Goal: Information Seeking & Learning: Find contact information

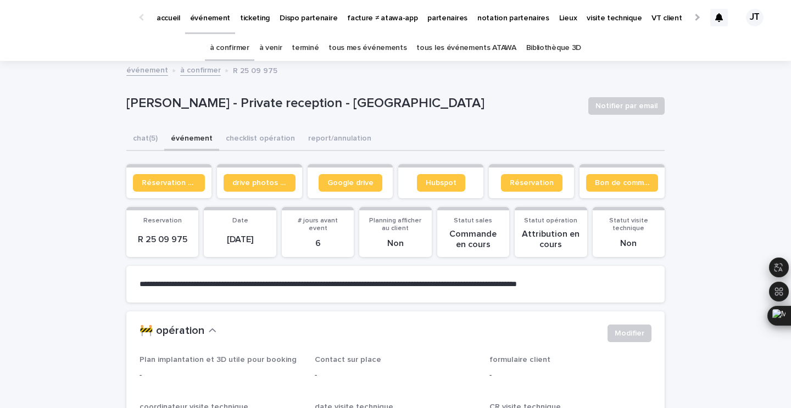
click at [328, 101] on p "[PERSON_NAME] - Private reception - [GEOGRAPHIC_DATA]" at bounding box center [352, 104] width 453 height 16
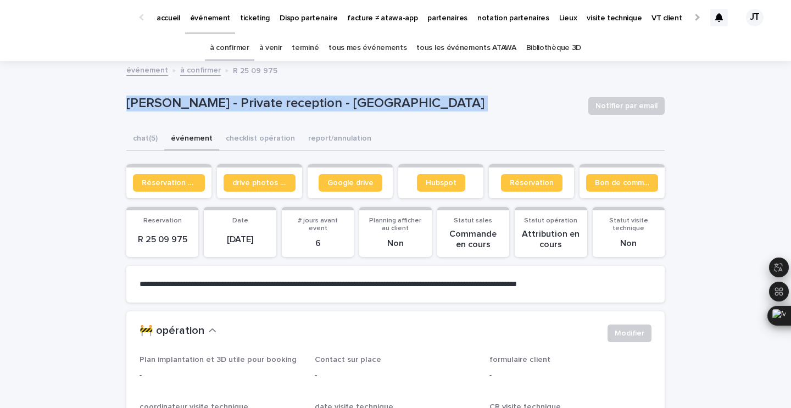
click at [328, 101] on p "[PERSON_NAME] - Private reception - [GEOGRAPHIC_DATA]" at bounding box center [352, 104] width 453 height 16
click at [282, 44] on link "à venir" at bounding box center [270, 48] width 23 height 26
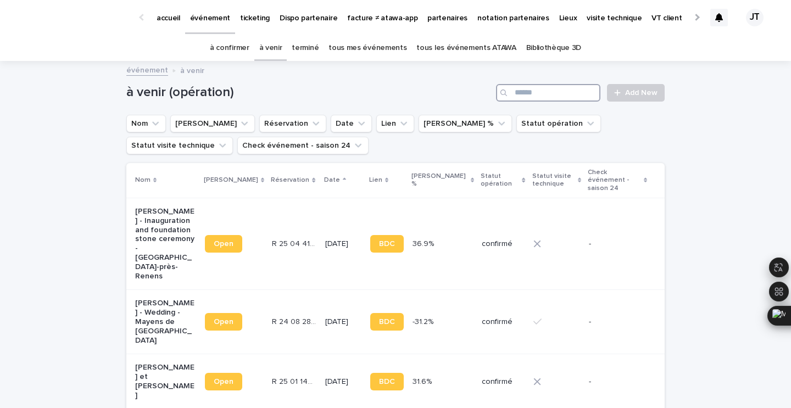
click at [524, 94] on input "Search" at bounding box center [548, 93] width 104 height 18
click at [310, 46] on link "terminé" at bounding box center [305, 48] width 27 height 26
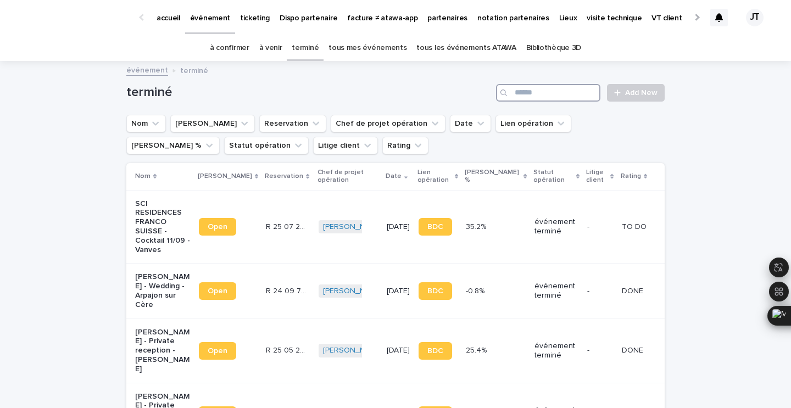
click at [531, 85] on input "Search" at bounding box center [548, 93] width 104 height 18
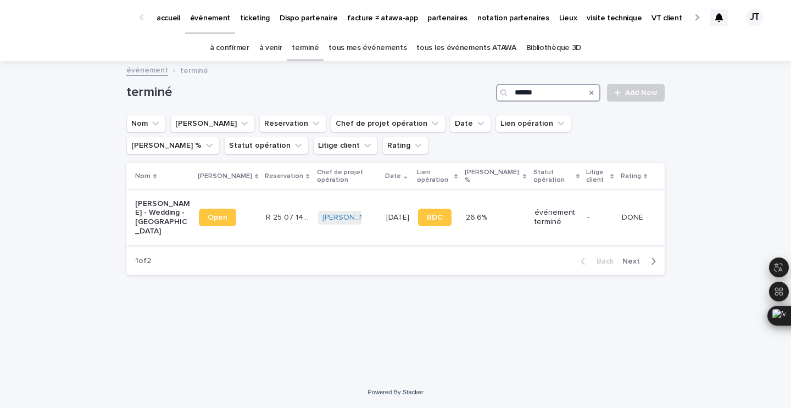
type input "******"
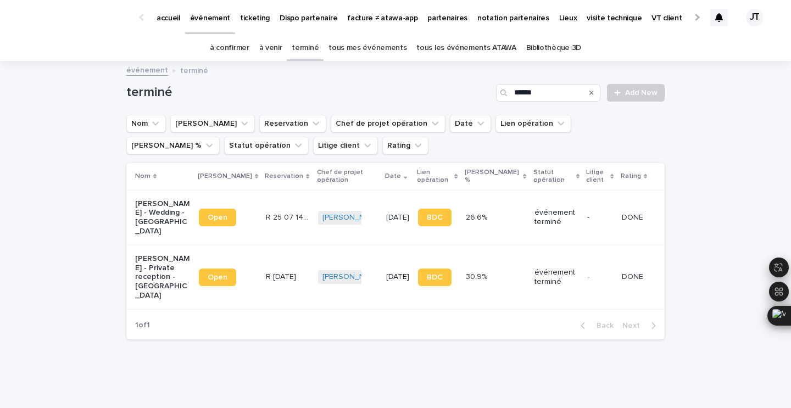
click at [352, 234] on td "[PERSON_NAME] + 0" at bounding box center [347, 217] width 69 height 55
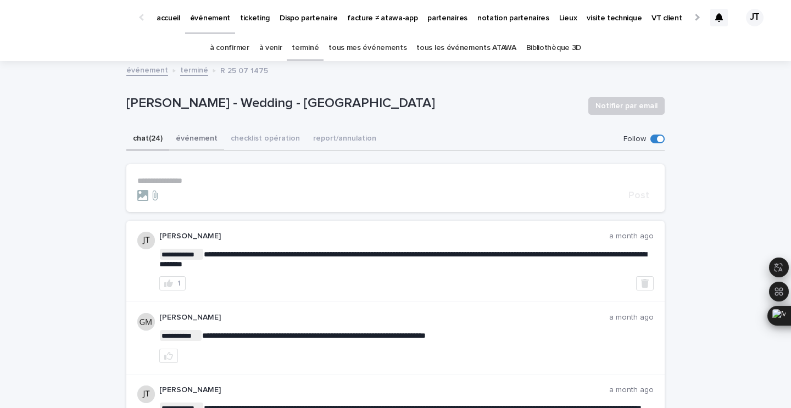
click at [195, 141] on button "événement" at bounding box center [196, 139] width 55 height 23
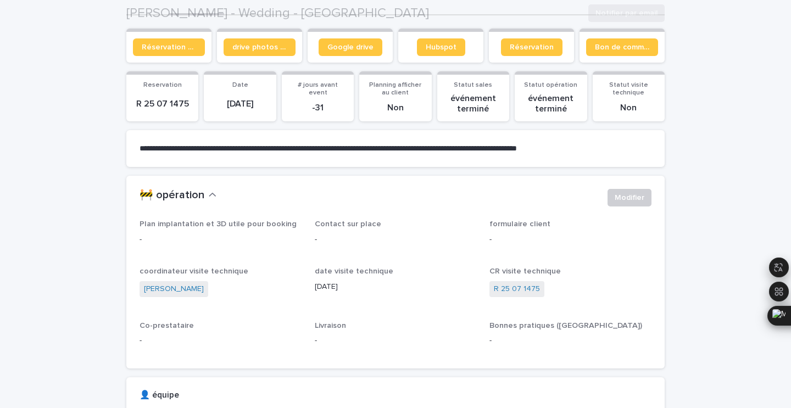
scroll to position [139, 0]
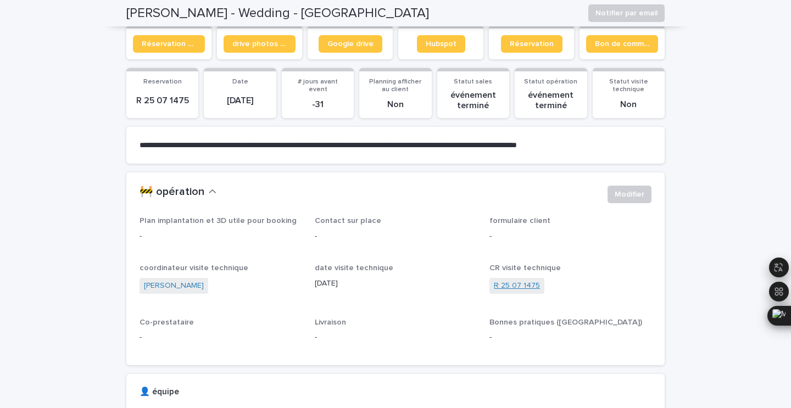
click at [519, 285] on link "R 25 07 1475" at bounding box center [517, 286] width 46 height 12
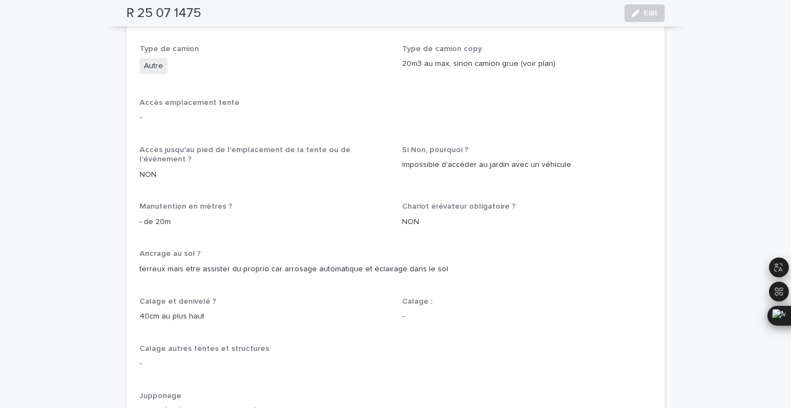
scroll to position [525, 0]
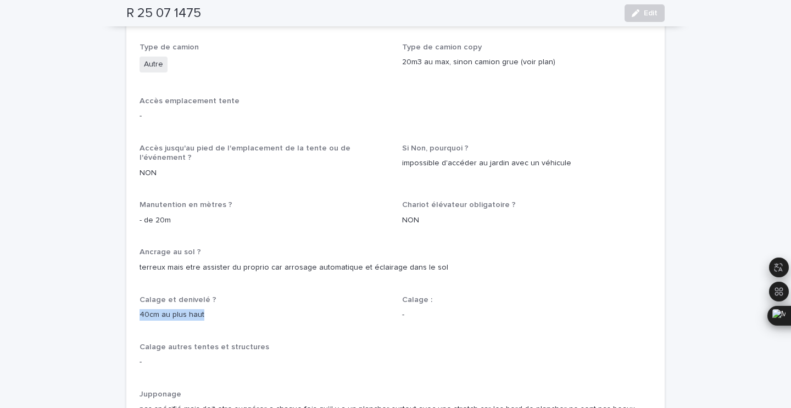
drag, startPoint x: 137, startPoint y: 288, endPoint x: 205, endPoint y: 286, distance: 67.6
click at [205, 309] on p "40cm au plus haut" at bounding box center [263, 315] width 249 height 12
drag, startPoint x: 206, startPoint y: 283, endPoint x: 130, endPoint y: 276, distance: 77.2
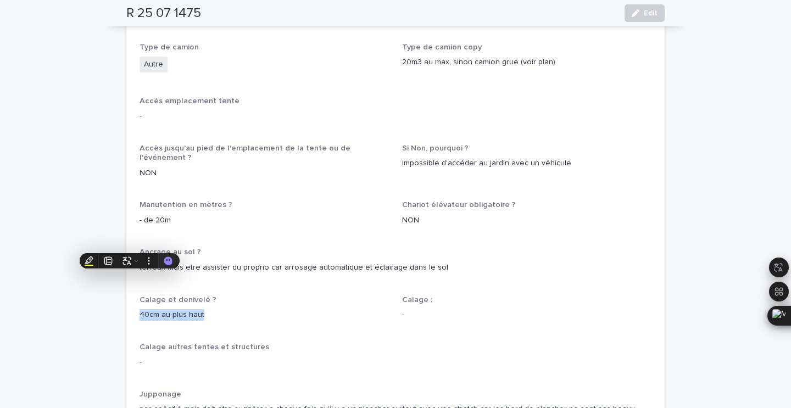
click at [170, 309] on p "40cm au plus haut" at bounding box center [263, 315] width 249 height 12
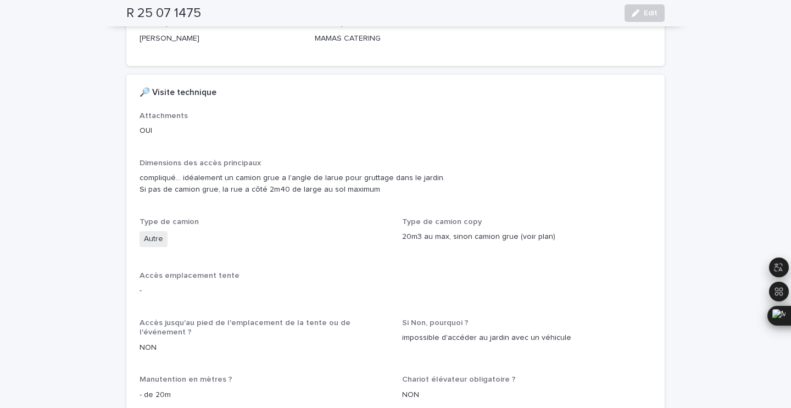
scroll to position [0, 0]
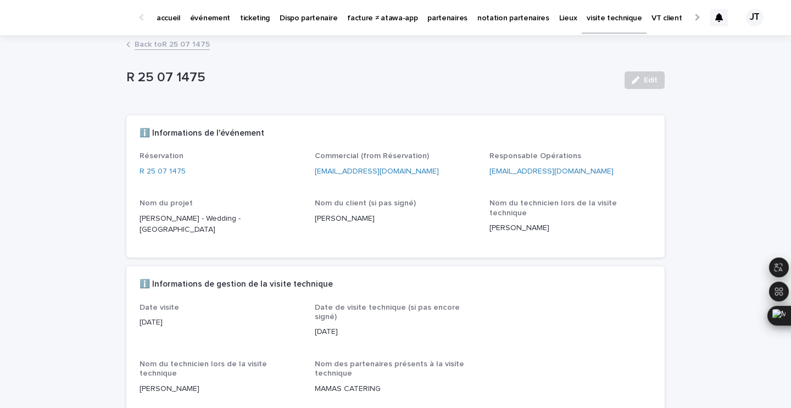
click at [214, 15] on p "événement" at bounding box center [210, 11] width 40 height 23
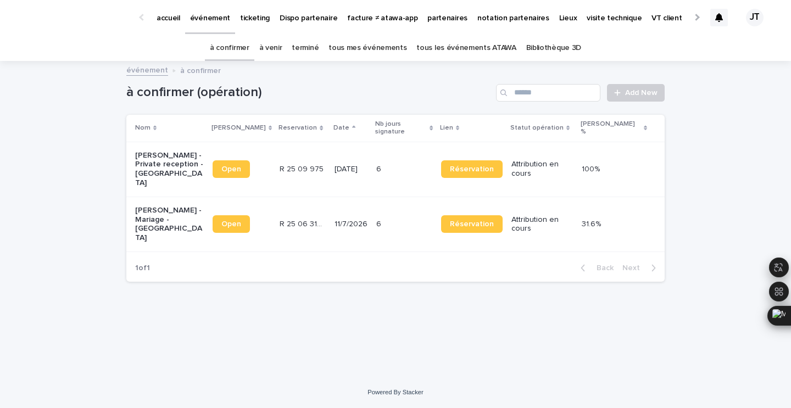
click at [308, 52] on link "terminé" at bounding box center [305, 48] width 27 height 26
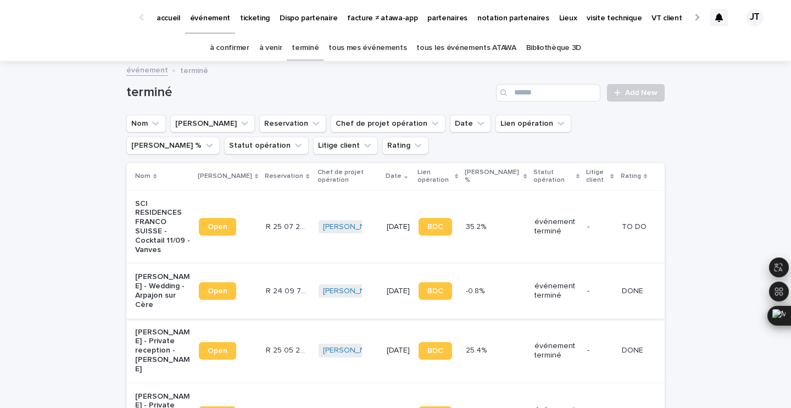
click at [278, 53] on link "à venir" at bounding box center [270, 48] width 23 height 26
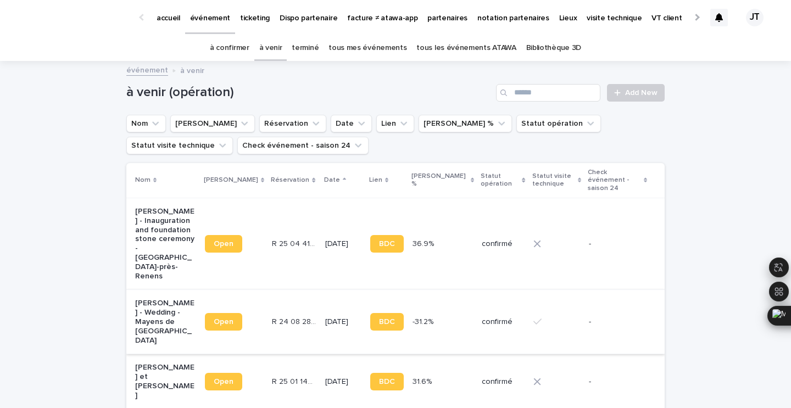
click at [236, 49] on link "à confirmer" at bounding box center [230, 48] width 40 height 26
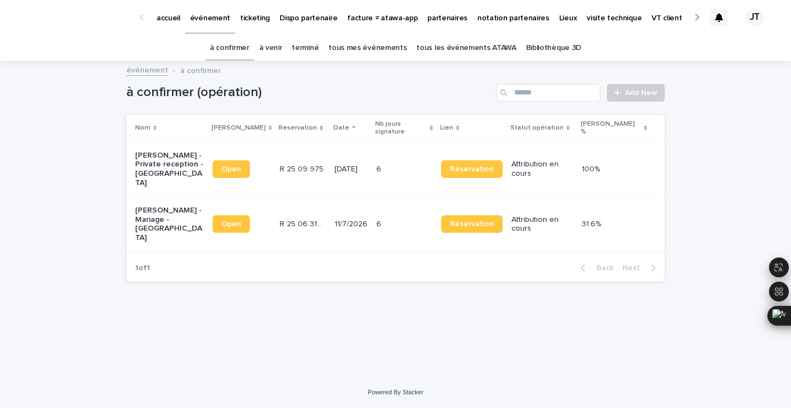
click at [303, 216] on td "R 25 06 3140 R 25 06 3140" at bounding box center [302, 224] width 55 height 55
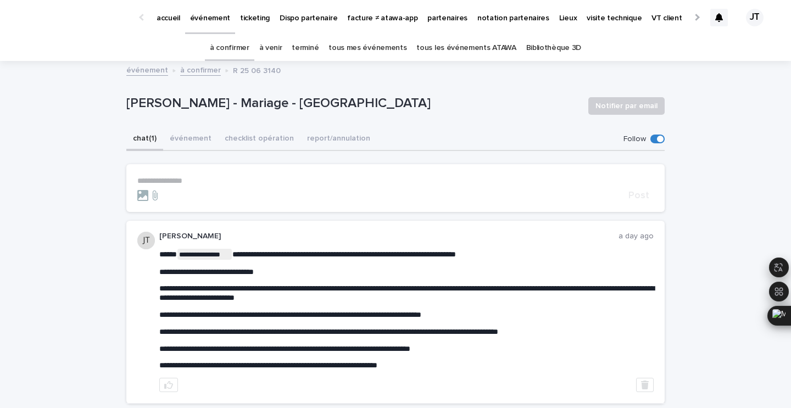
click at [272, 179] on p "**********" at bounding box center [395, 180] width 516 height 9
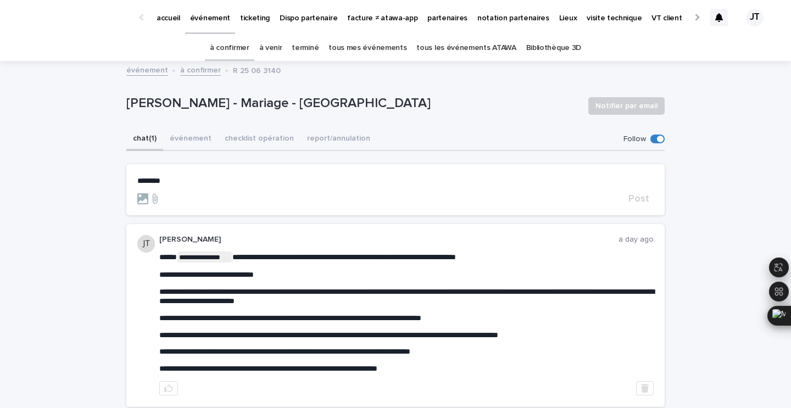
click at [268, 48] on link "à venir" at bounding box center [270, 48] width 23 height 26
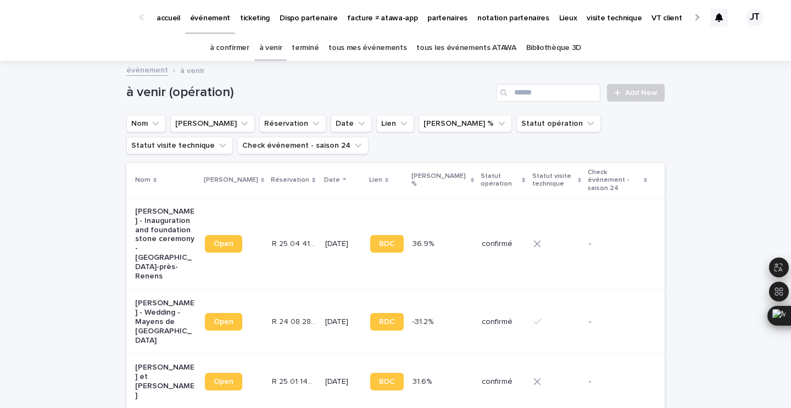
click at [248, 48] on link "à confirmer" at bounding box center [230, 48] width 40 height 26
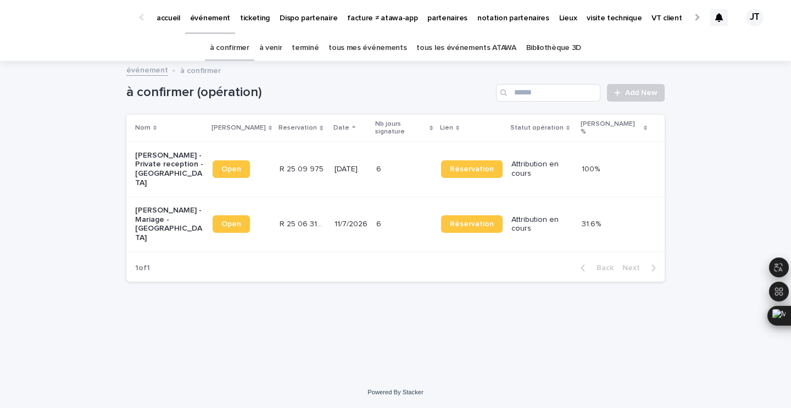
click at [299, 166] on td "R 25 09 975 R 25 09 975" at bounding box center [302, 169] width 55 height 55
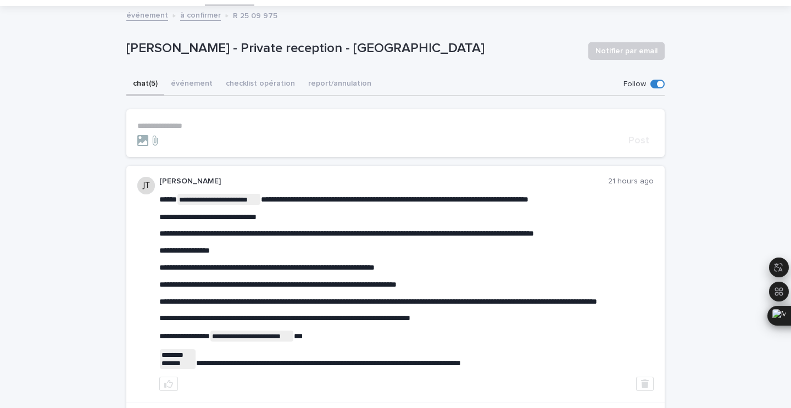
scroll to position [61, 0]
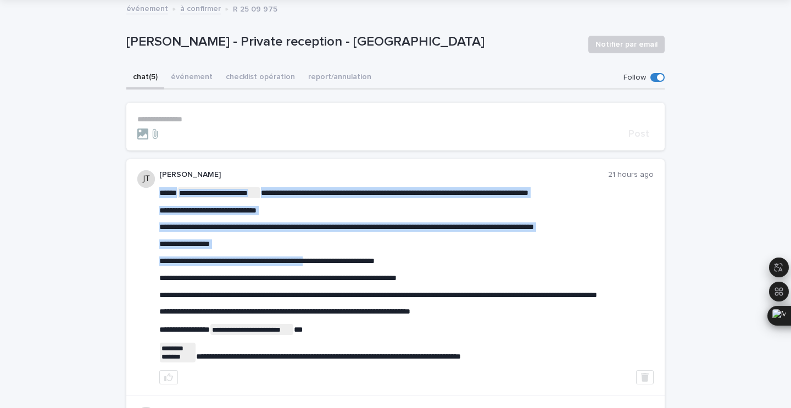
drag, startPoint x: 311, startPoint y: 258, endPoint x: 333, endPoint y: 258, distance: 22.5
click at [333, 258] on span "**********" at bounding box center [266, 261] width 215 height 8
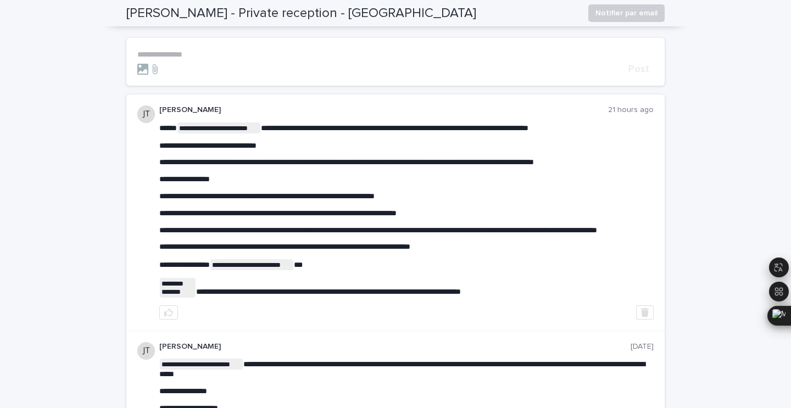
scroll to position [118, 0]
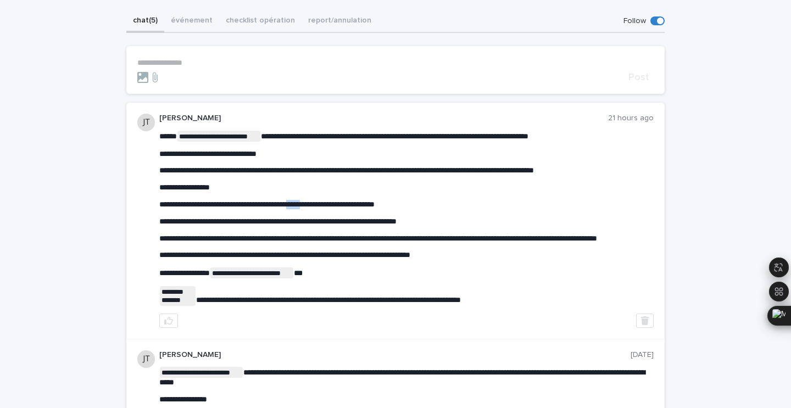
drag, startPoint x: 311, startPoint y: 205, endPoint x: 331, endPoint y: 203, distance: 19.3
click at [331, 203] on span "**********" at bounding box center [266, 204] width 215 height 8
click at [228, 231] on div "**********" at bounding box center [406, 218] width 494 height 175
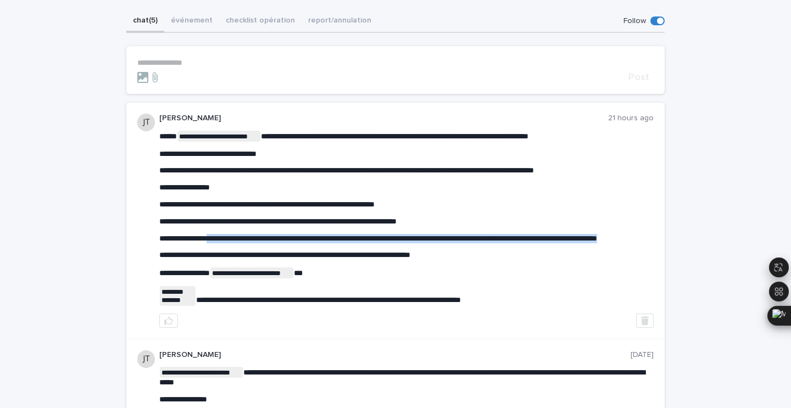
drag, startPoint x: 214, startPoint y: 239, endPoint x: 260, endPoint y: 245, distance: 46.0
click at [260, 243] on p "**********" at bounding box center [406, 238] width 494 height 9
click at [322, 211] on div "**********" at bounding box center [406, 218] width 494 height 175
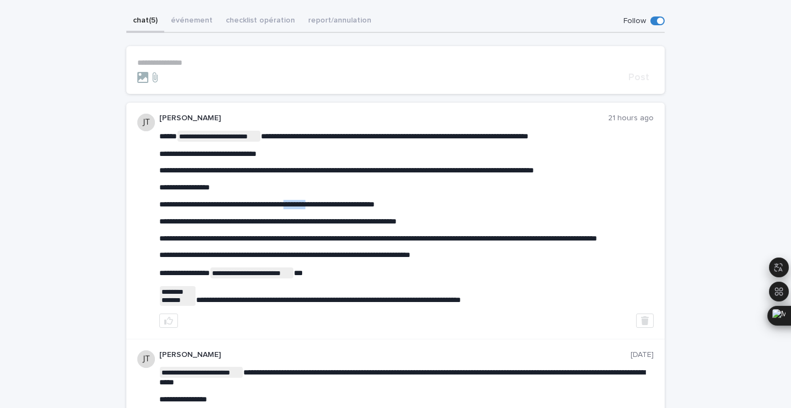
drag, startPoint x: 308, startPoint y: 202, endPoint x: 337, endPoint y: 205, distance: 29.2
click at [338, 205] on span "**********" at bounding box center [266, 204] width 215 height 8
click at [337, 205] on span "**********" at bounding box center [266, 204] width 215 height 8
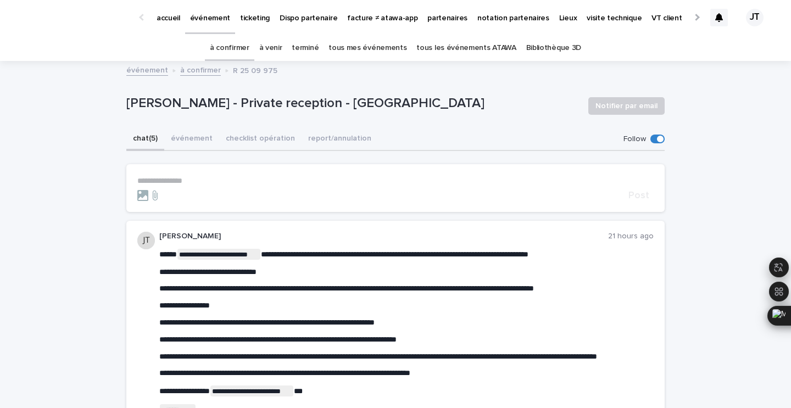
click at [242, 51] on link "à confirmer" at bounding box center [230, 48] width 40 height 26
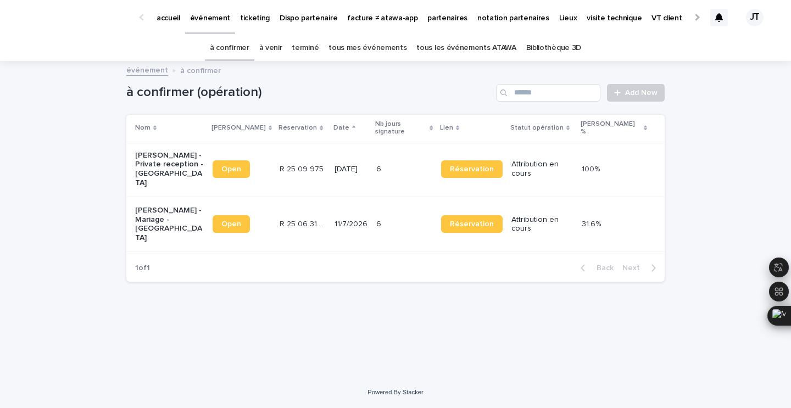
click at [198, 159] on p "[PERSON_NAME] - Private reception - [GEOGRAPHIC_DATA]" at bounding box center [169, 169] width 69 height 37
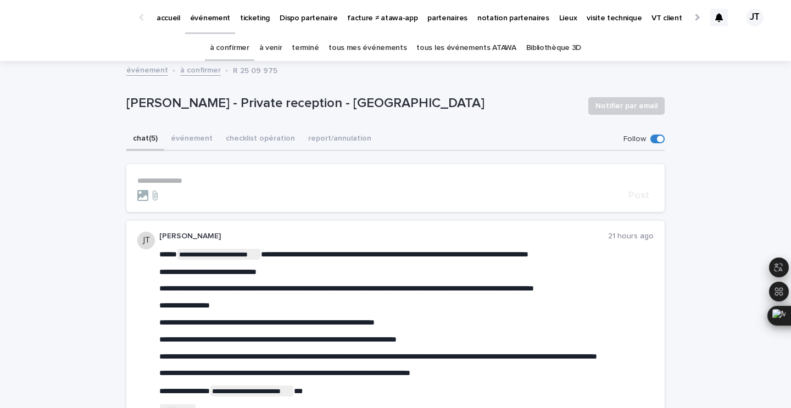
click at [236, 48] on link "à confirmer" at bounding box center [230, 48] width 40 height 26
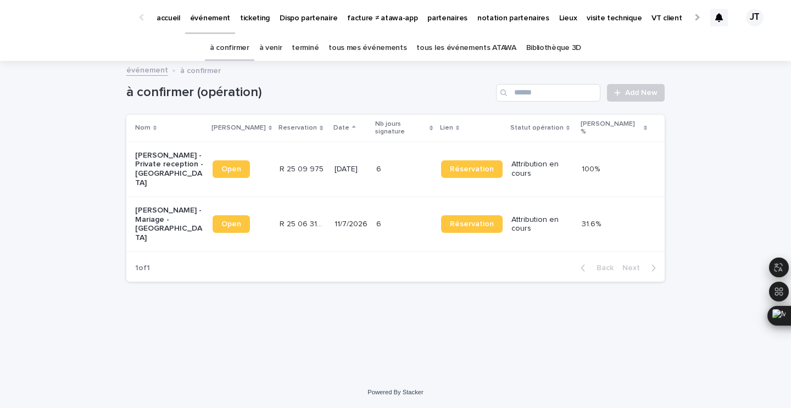
click at [320, 212] on td "R 25 06 3140 R 25 06 3140" at bounding box center [302, 224] width 55 height 55
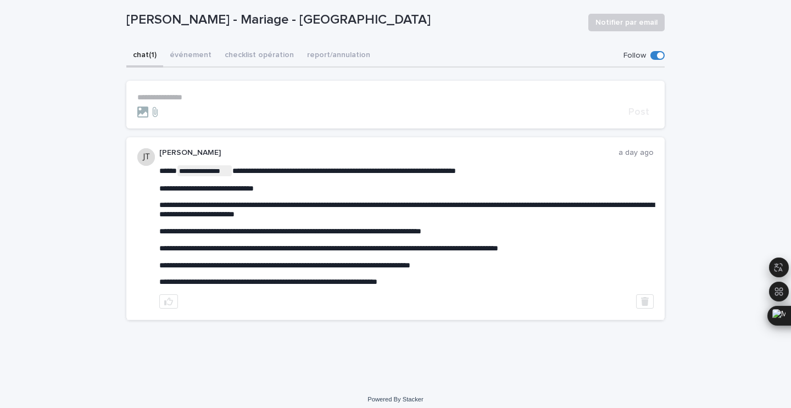
scroll to position [85, 0]
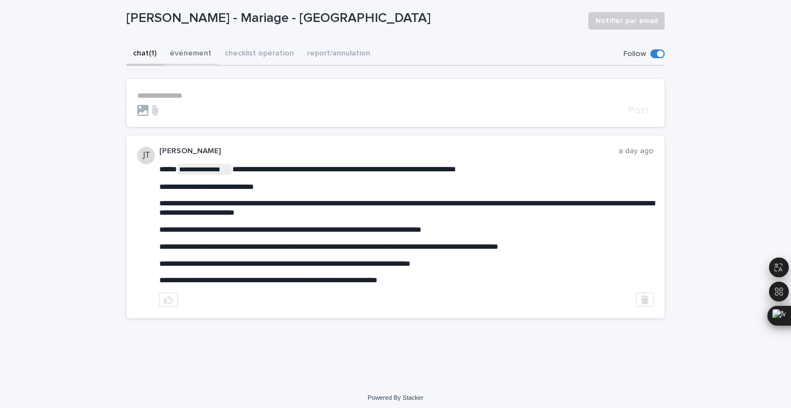
click at [191, 49] on div "**********" at bounding box center [395, 185] width 538 height 284
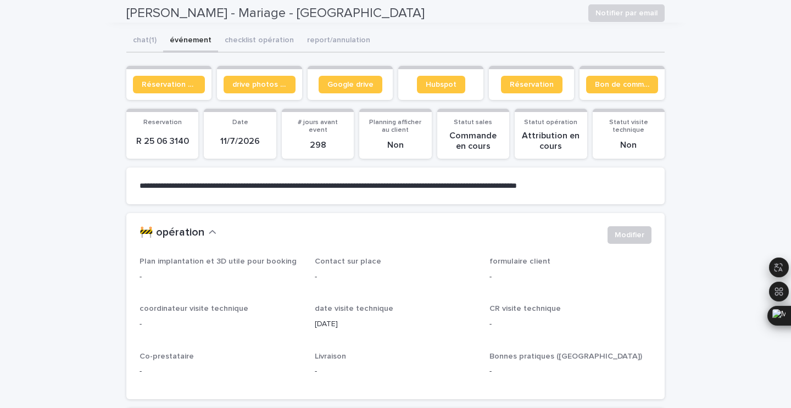
scroll to position [23, 0]
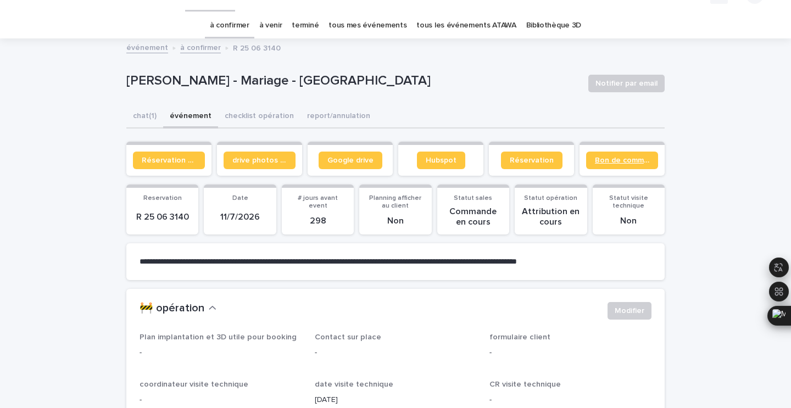
click at [612, 165] on link "Bon de commande" at bounding box center [622, 161] width 72 height 18
click at [343, 164] on link "Google drive" at bounding box center [350, 161] width 64 height 18
click at [306, 31] on link "terminé" at bounding box center [305, 26] width 27 height 26
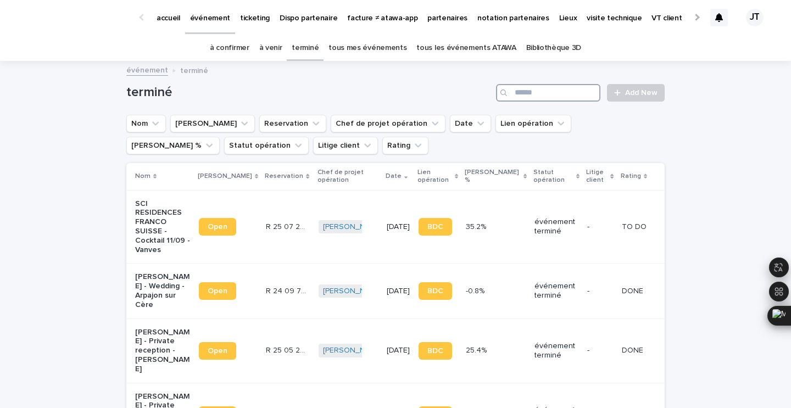
click at [528, 92] on input "Search" at bounding box center [548, 93] width 104 height 18
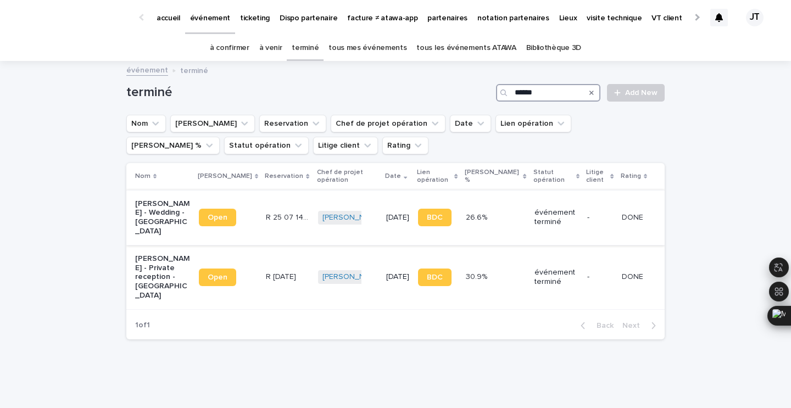
type input "******"
click at [261, 231] on td "R 25 07 1475 R 25 07 1475" at bounding box center [287, 217] width 52 height 55
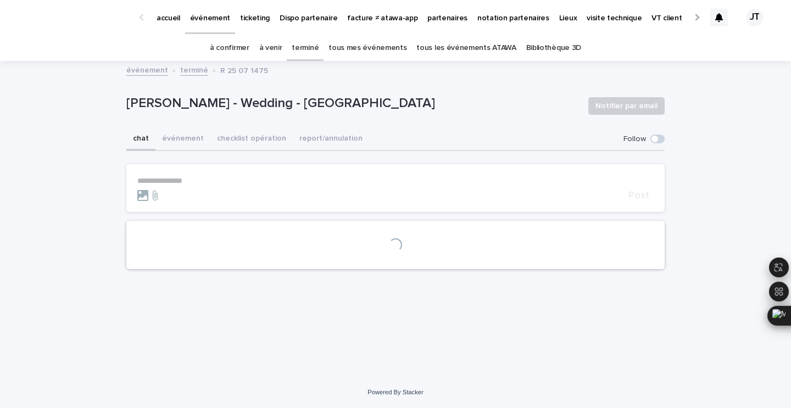
click at [278, 100] on p "[PERSON_NAME] - Wedding - [GEOGRAPHIC_DATA]" at bounding box center [352, 104] width 453 height 16
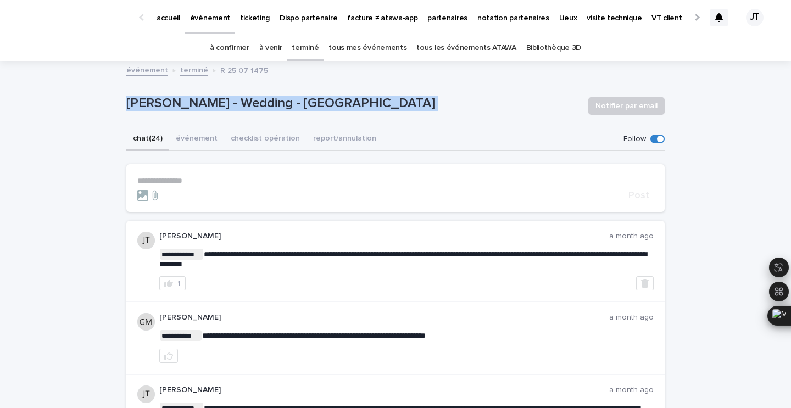
click at [278, 100] on p "[PERSON_NAME] - Wedding - [GEOGRAPHIC_DATA]" at bounding box center [352, 104] width 453 height 16
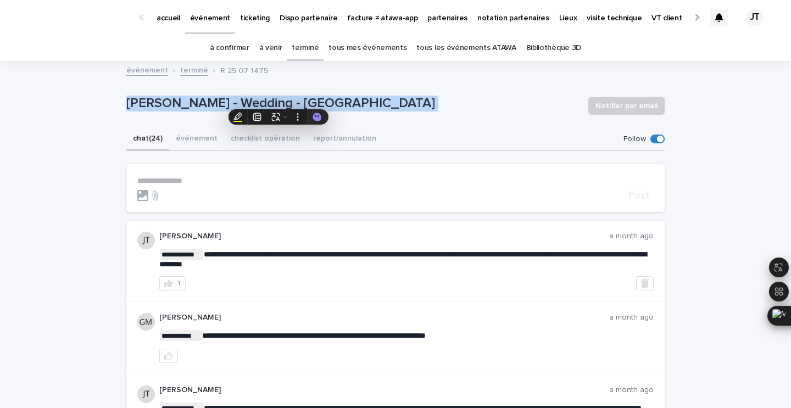
click at [281, 48] on link "à venir" at bounding box center [270, 48] width 23 height 26
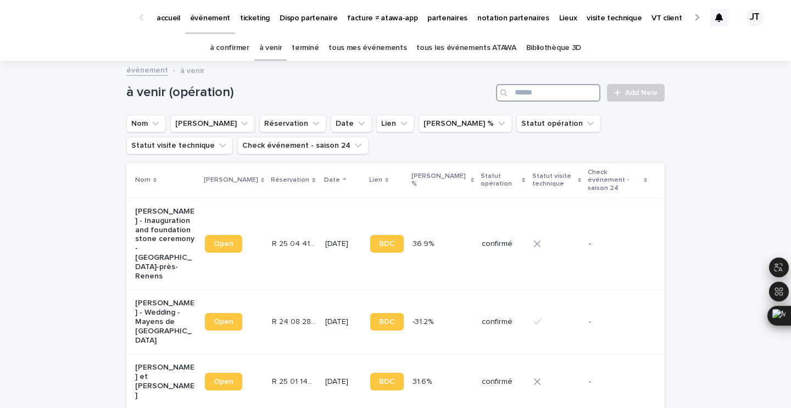
click at [554, 87] on input "Search" at bounding box center [548, 93] width 104 height 18
type input "***"
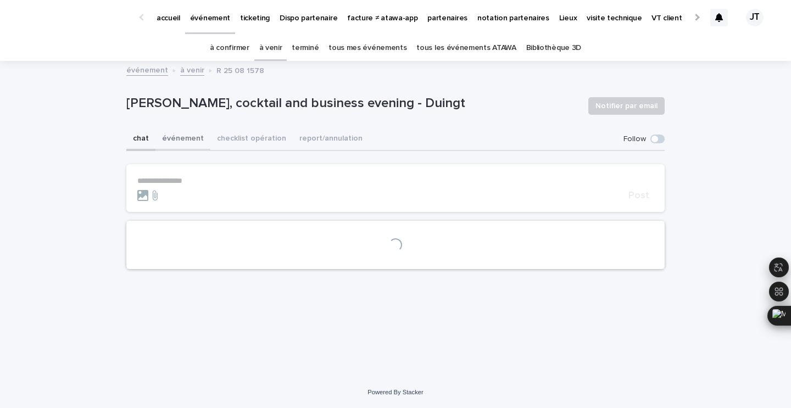
click at [189, 139] on button "événement" at bounding box center [182, 139] width 55 height 23
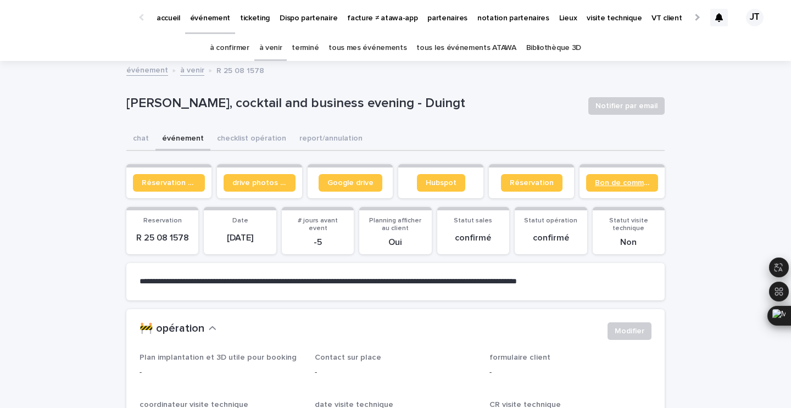
click at [619, 182] on span "Bon de commande" at bounding box center [622, 183] width 54 height 8
click at [244, 49] on link "à confirmer" at bounding box center [230, 48] width 40 height 26
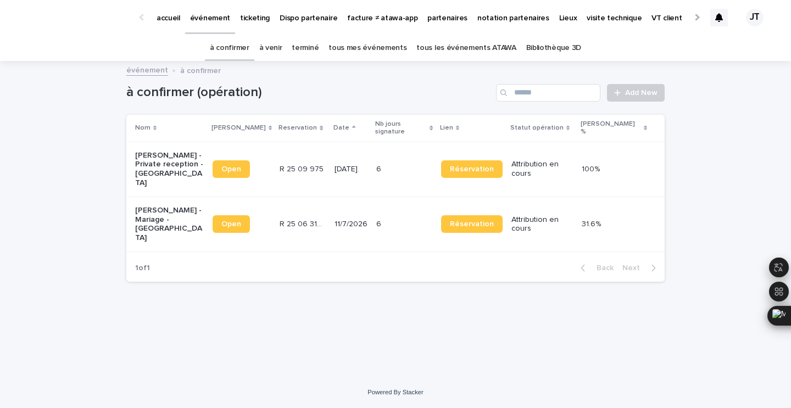
click at [282, 43] on link "à venir" at bounding box center [270, 48] width 23 height 26
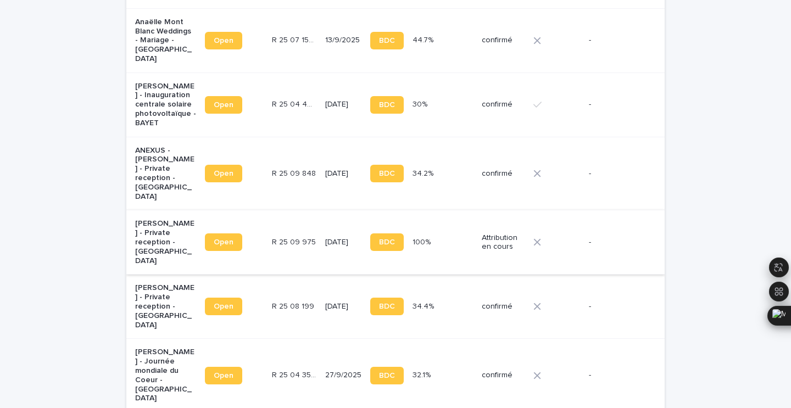
scroll to position [458, 0]
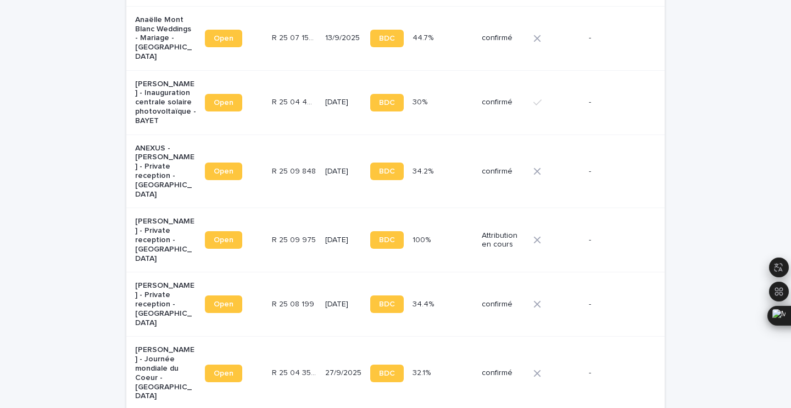
click at [272, 298] on p "R 25 08 199" at bounding box center [294, 304] width 44 height 12
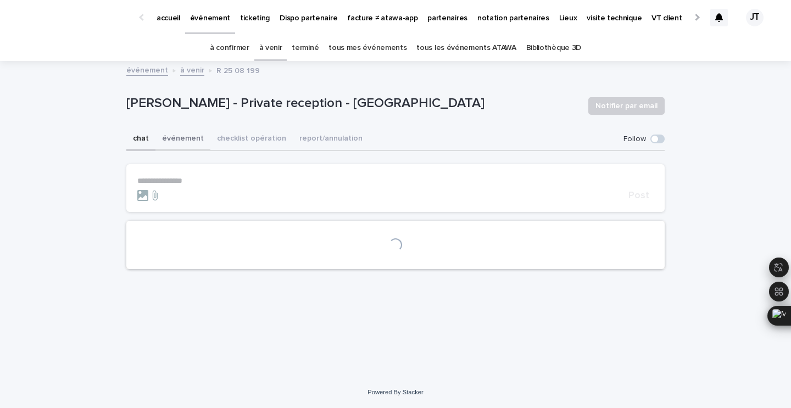
click at [175, 136] on button "événement" at bounding box center [182, 139] width 55 height 23
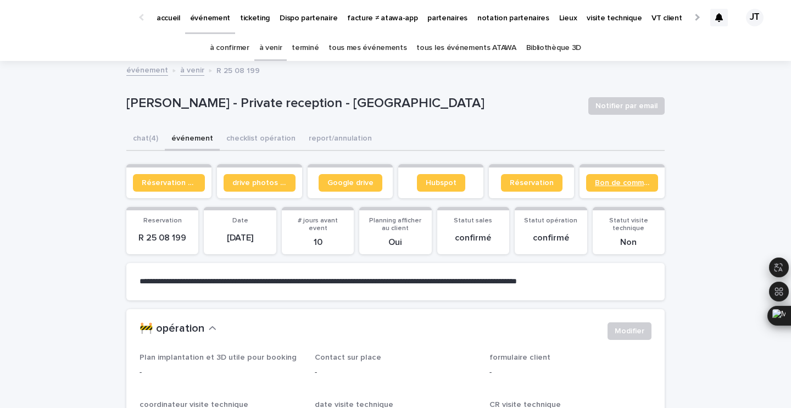
click at [632, 181] on span "Bon de commande" at bounding box center [622, 183] width 54 height 8
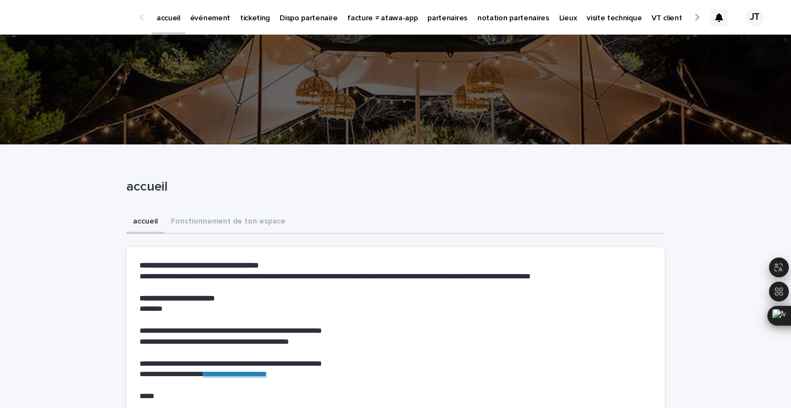
click at [196, 15] on p "événement" at bounding box center [210, 11] width 40 height 23
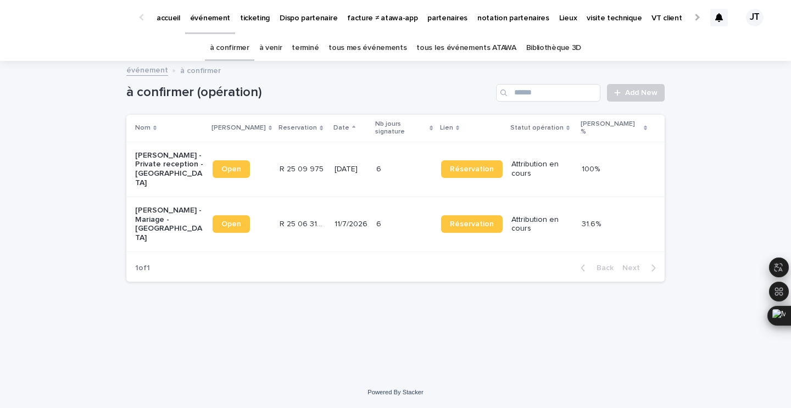
click at [281, 47] on link "à venir" at bounding box center [270, 48] width 23 height 26
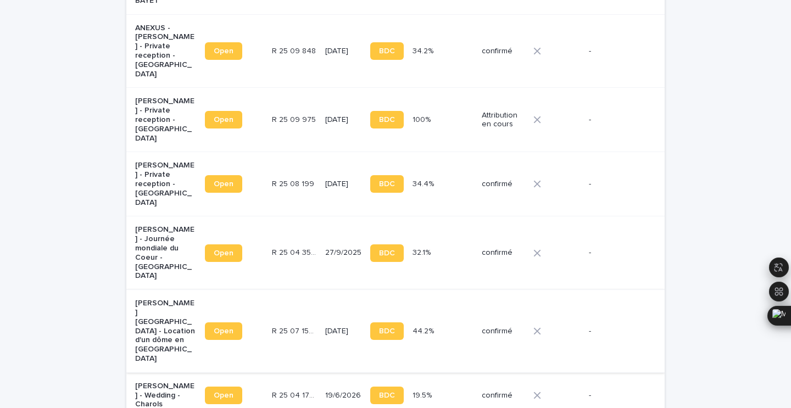
scroll to position [568, 0]
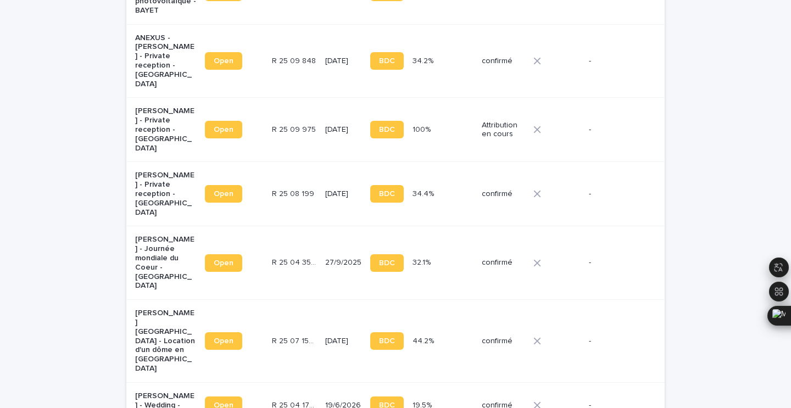
click at [278, 162] on td "R 25 08 199 R 25 08 199" at bounding box center [293, 194] width 53 height 64
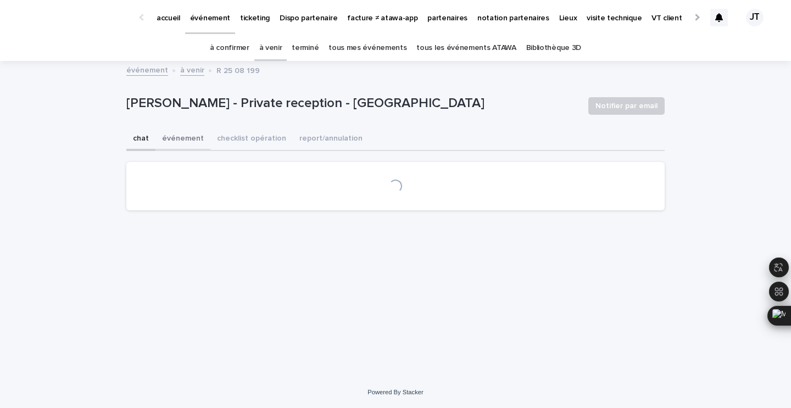
click at [183, 141] on button "événement" at bounding box center [182, 139] width 55 height 23
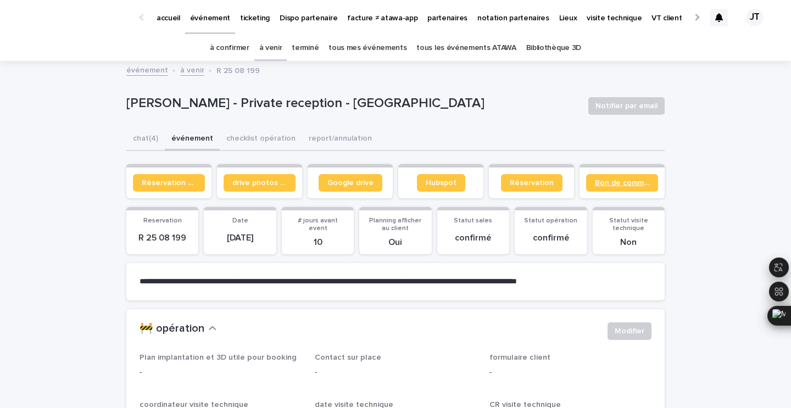
click at [633, 176] on link "Bon de commande" at bounding box center [622, 183] width 72 height 18
click at [427, 16] on p "partenaires" at bounding box center [447, 11] width 40 height 23
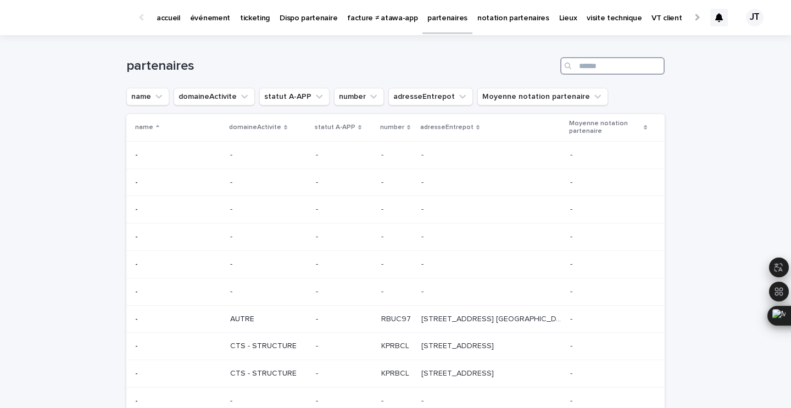
click at [619, 67] on input "Search" at bounding box center [612, 66] width 104 height 18
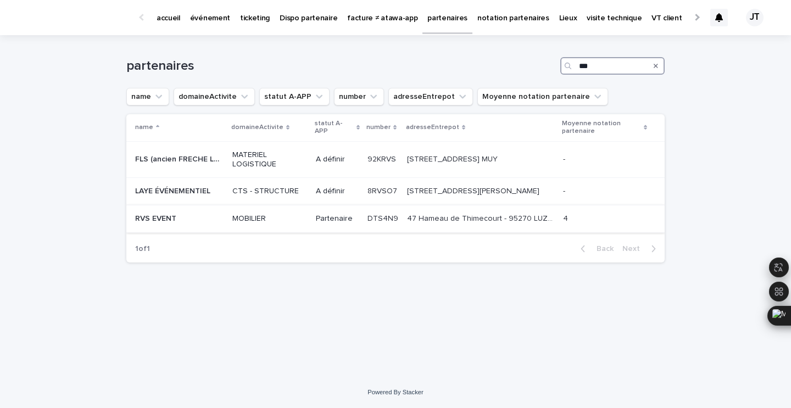
type input "***"
click at [288, 222] on p "MOBILIER" at bounding box center [269, 218] width 75 height 9
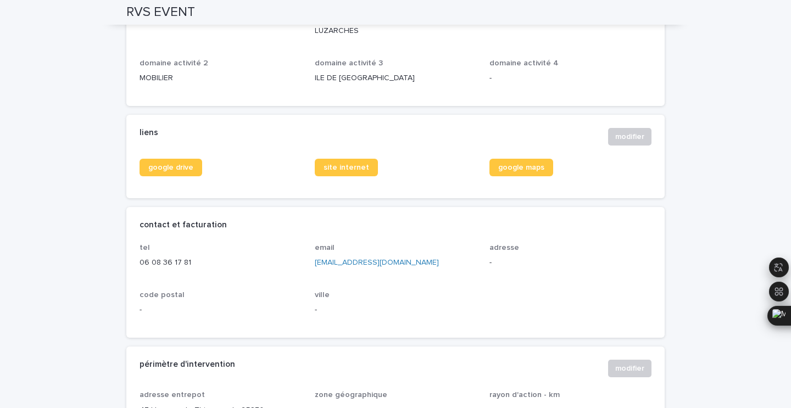
scroll to position [379, 0]
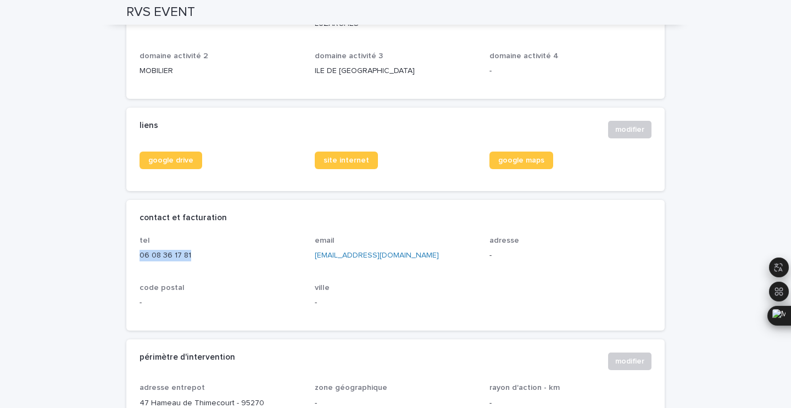
drag, startPoint x: 203, startPoint y: 259, endPoint x: 126, endPoint y: 258, distance: 76.3
click at [126, 258] on div "tel 06 08 36 17 81 email flavien@rvs-event.fr adresse - code postal - ville -" at bounding box center [395, 283] width 538 height 94
copy p "06 08 36 17 81"
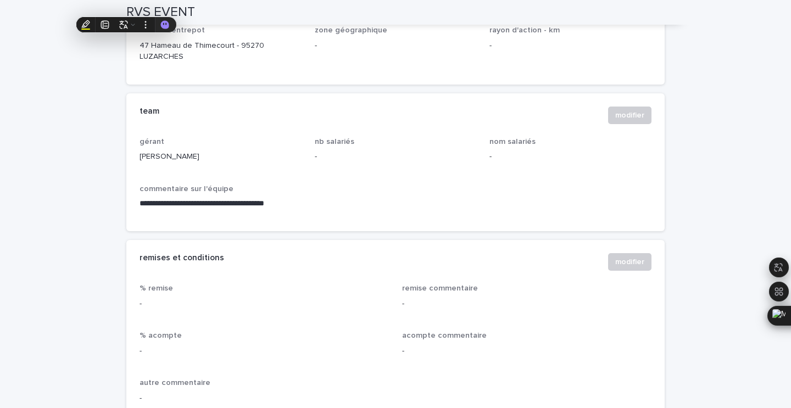
scroll to position [733, 0]
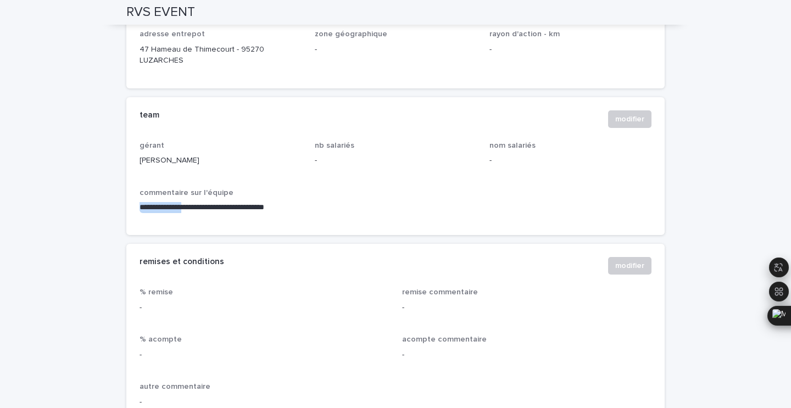
drag, startPoint x: 198, startPoint y: 209, endPoint x: 136, endPoint y: 207, distance: 62.6
click at [136, 207] on div "**********" at bounding box center [395, 188] width 538 height 94
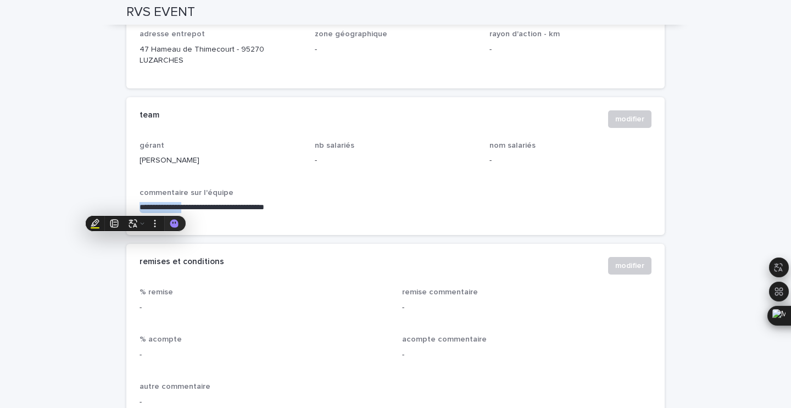
click at [155, 208] on p "**********" at bounding box center [395, 207] width 512 height 11
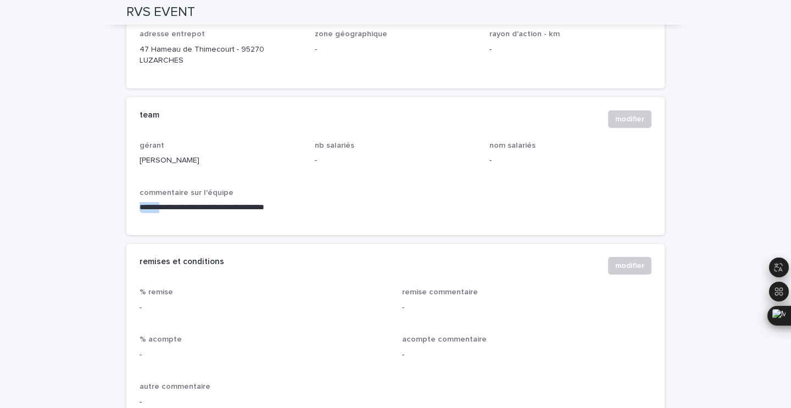
click at [155, 208] on p "**********" at bounding box center [395, 207] width 512 height 11
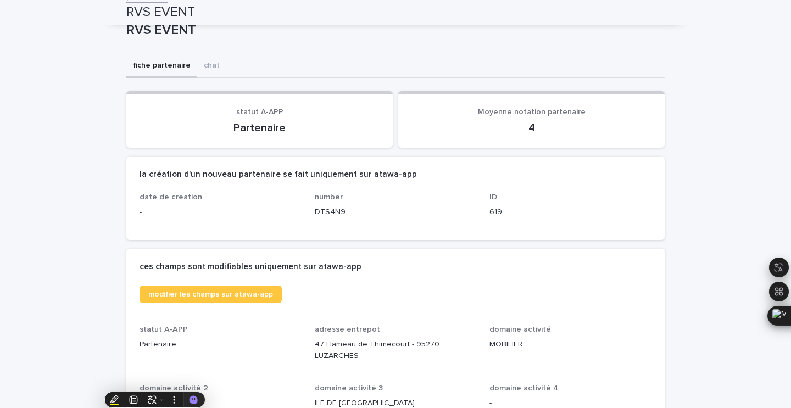
scroll to position [0, 0]
